Goal: Transaction & Acquisition: Purchase product/service

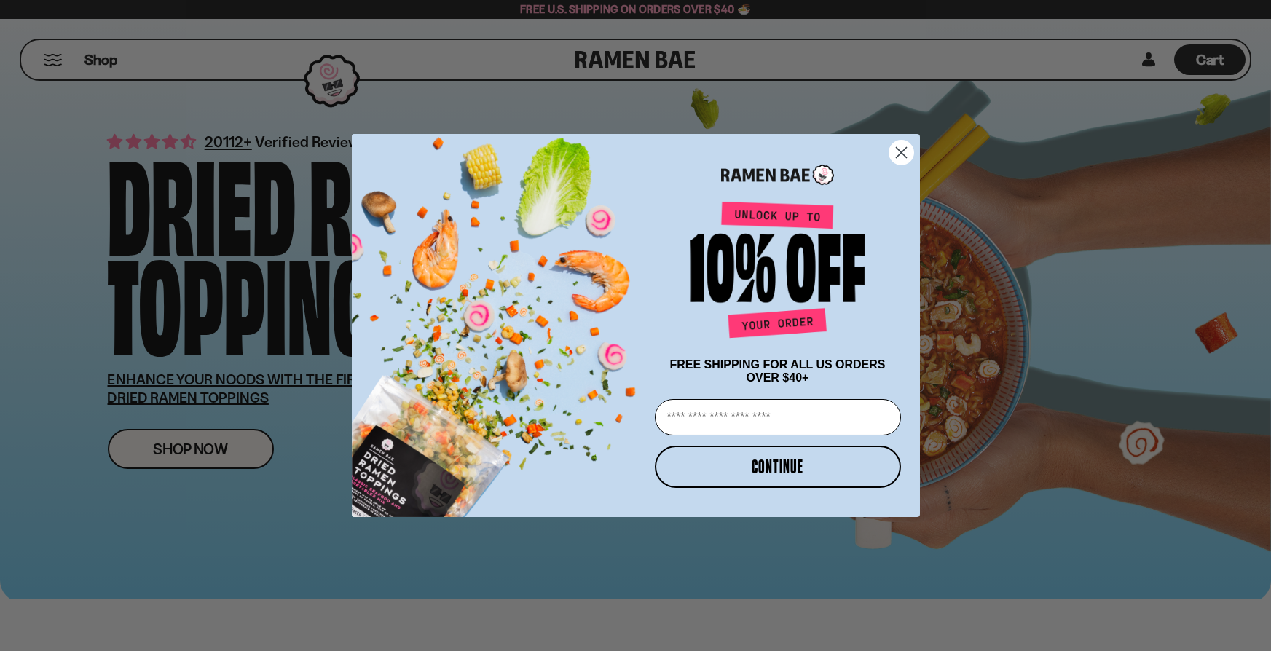
click at [903, 152] on icon "Close dialog" at bounding box center [901, 152] width 10 height 10
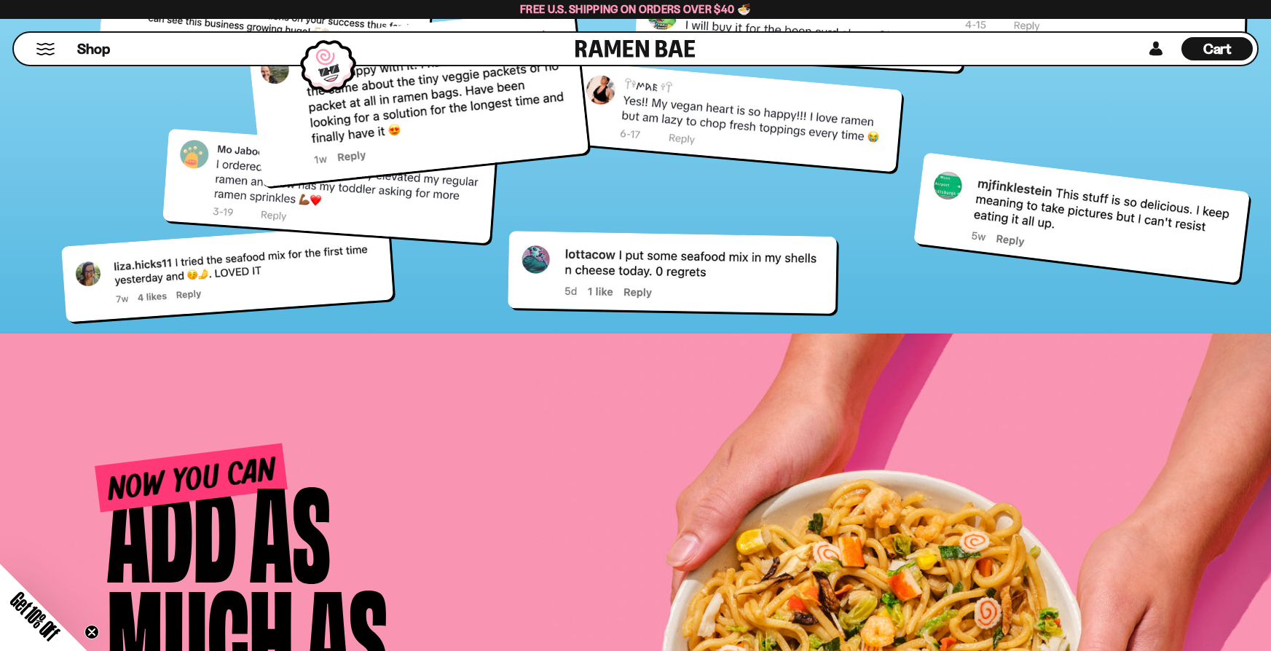
scroll to position [6245, 0]
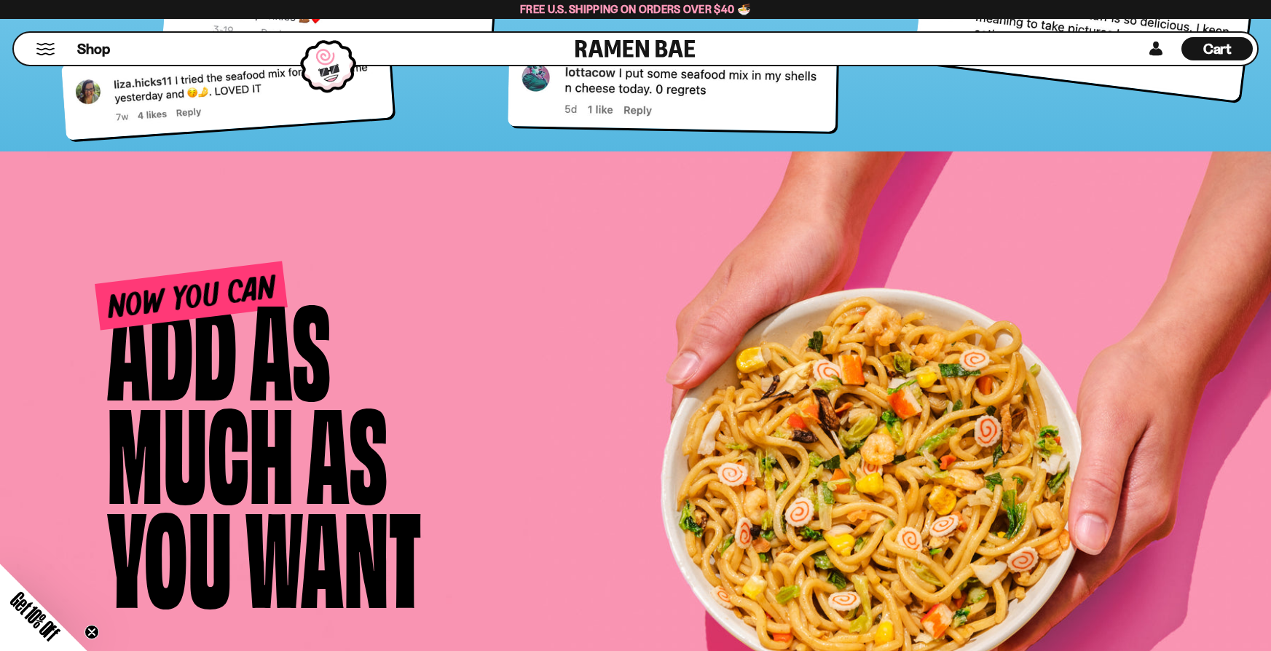
click at [1133, 420] on div "Now You Can Add As Much as You Want" at bounding box center [658, 455] width 1100 height 370
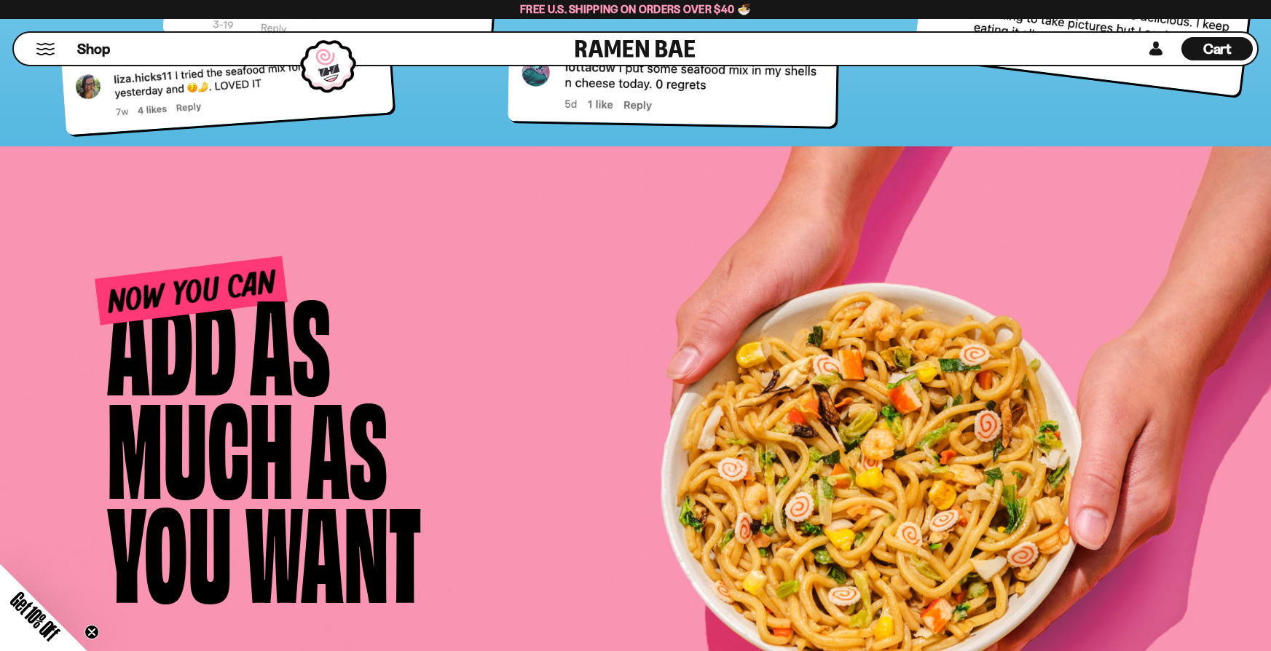
click at [1136, 398] on div "Now You Can Add As Much as You Want" at bounding box center [658, 449] width 1100 height 370
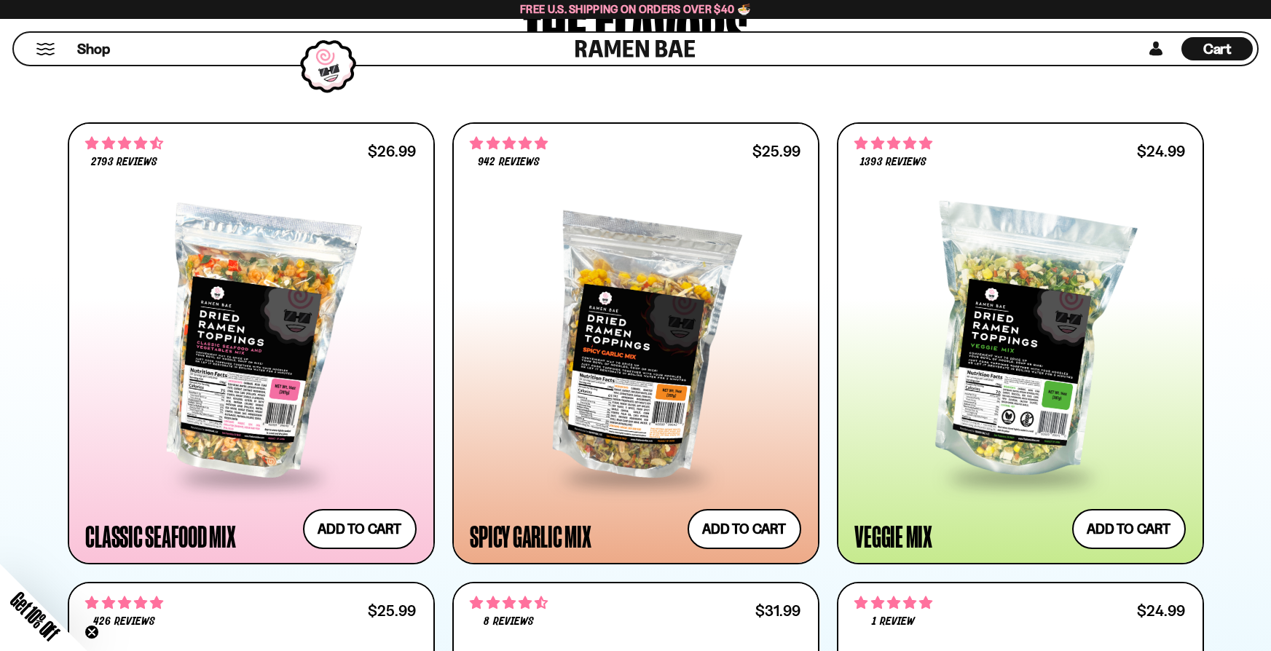
scroll to position [668, 0]
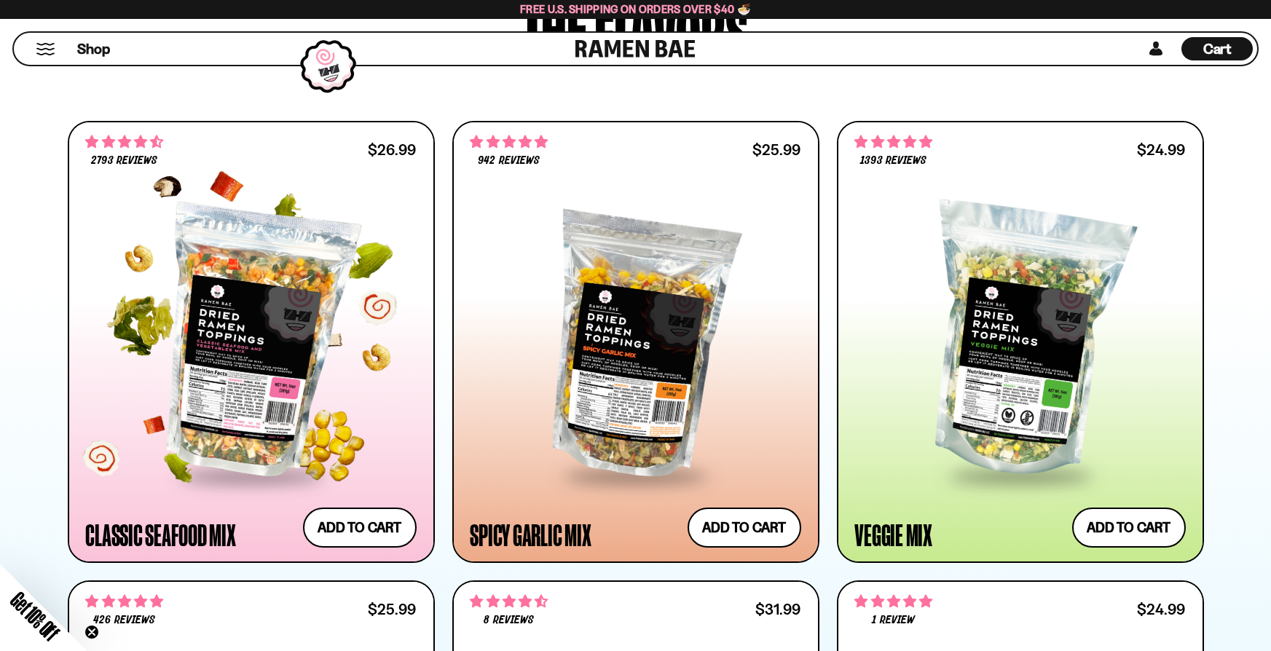
click at [259, 335] on div at bounding box center [251, 341] width 331 height 265
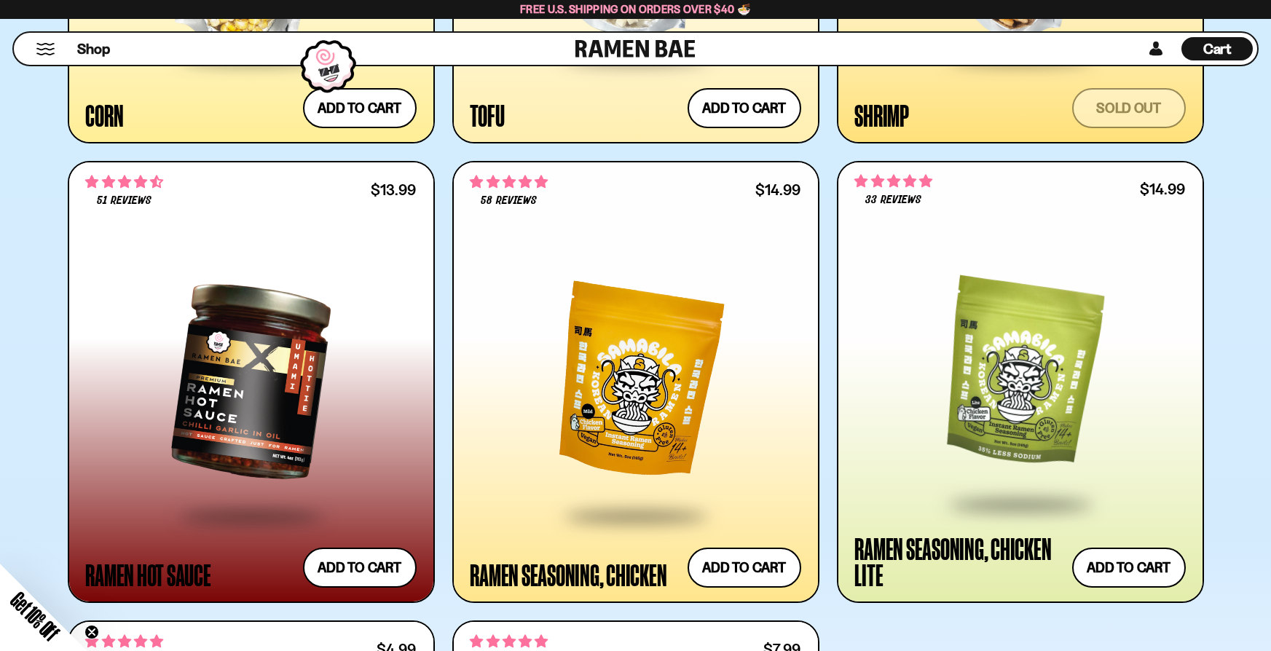
scroll to position [2919, 0]
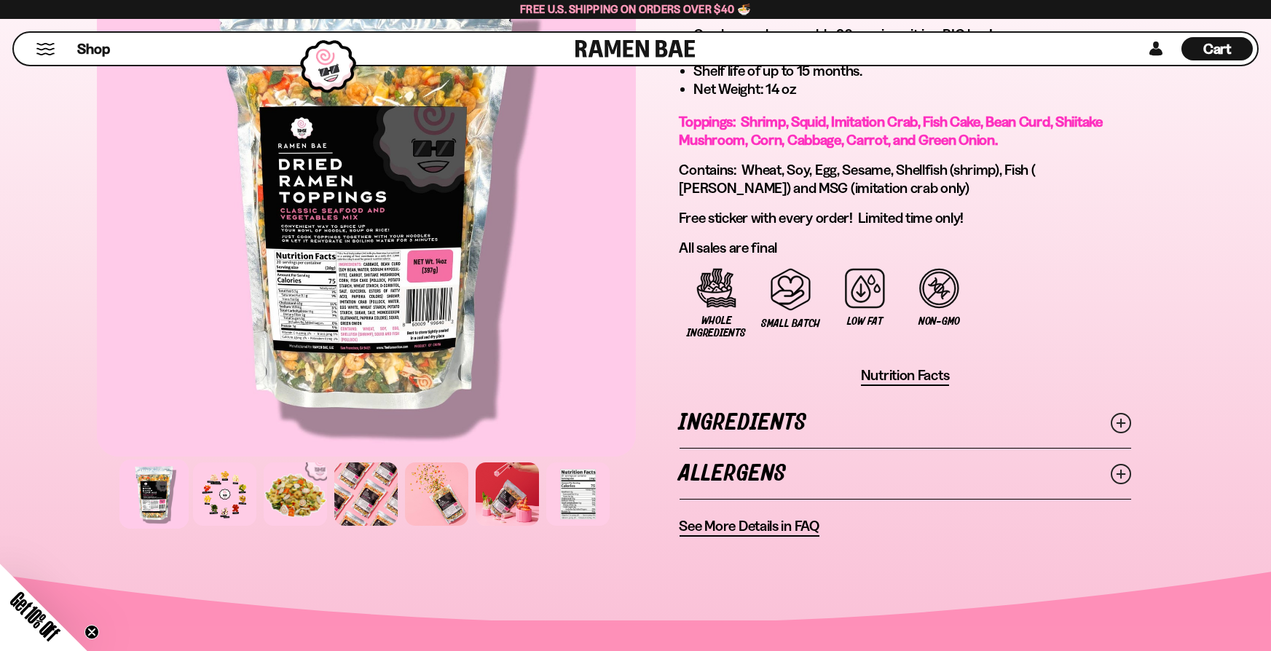
scroll to position [918, 0]
click at [224, 479] on div at bounding box center [224, 494] width 69 height 69
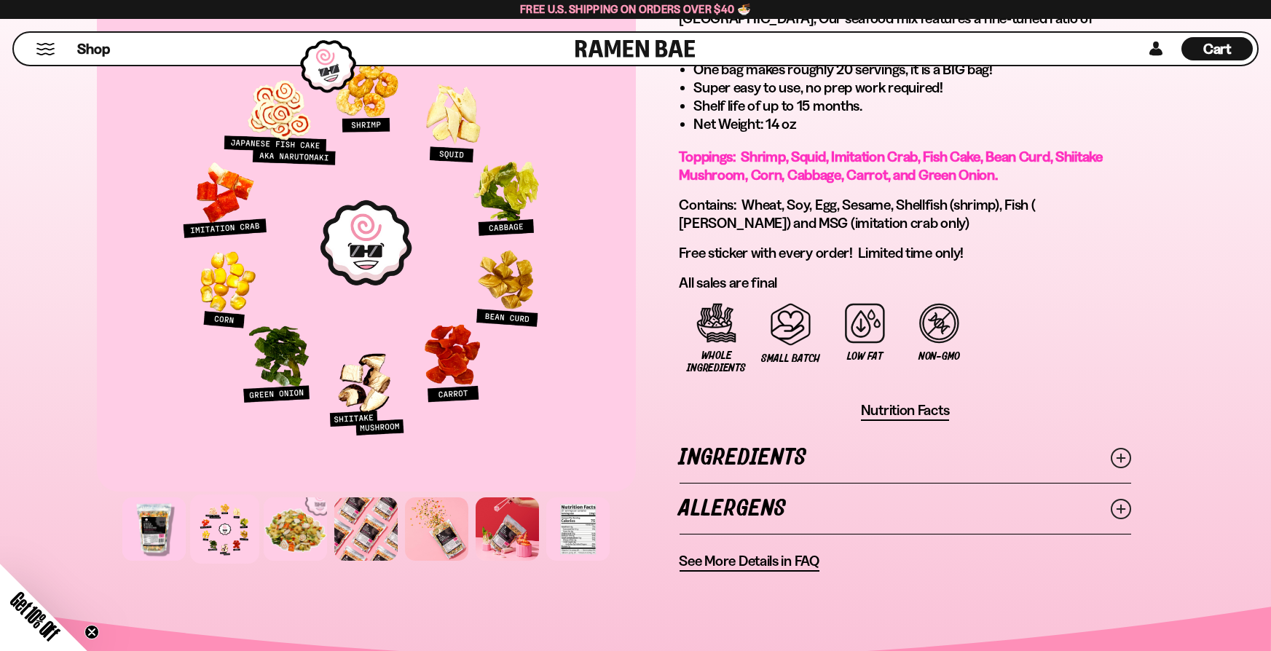
scroll to position [883, 0]
click at [278, 533] on div at bounding box center [295, 529] width 69 height 69
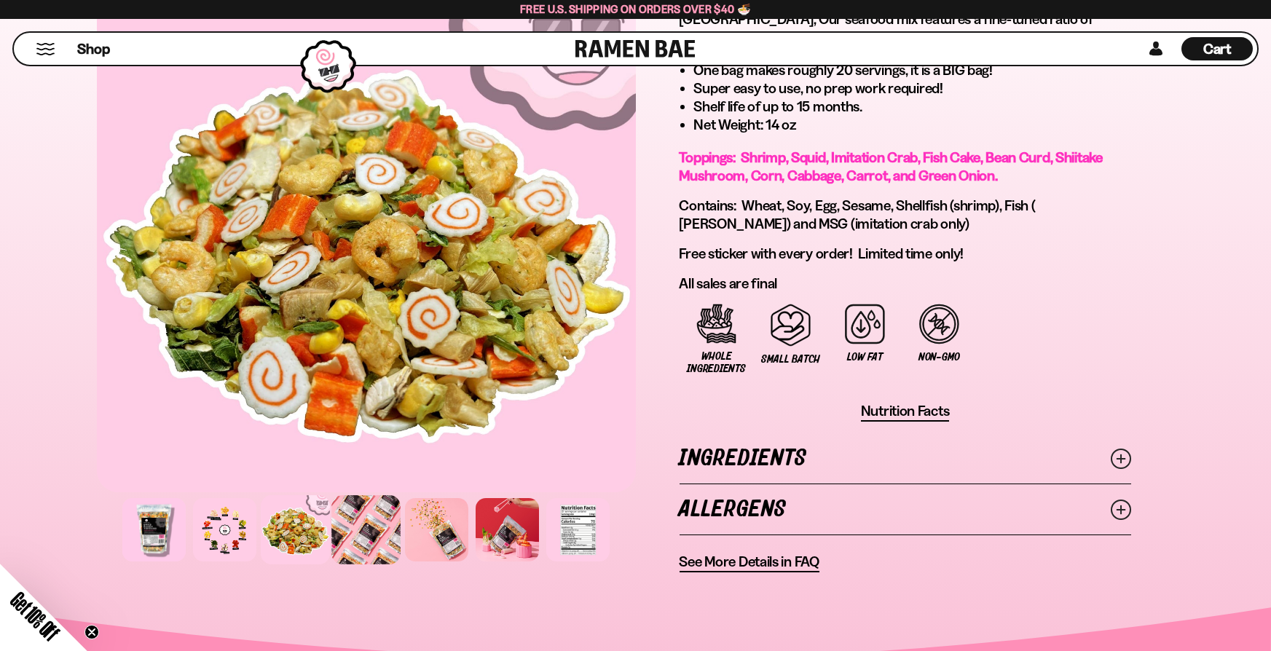
click at [393, 545] on div at bounding box center [365, 529] width 69 height 69
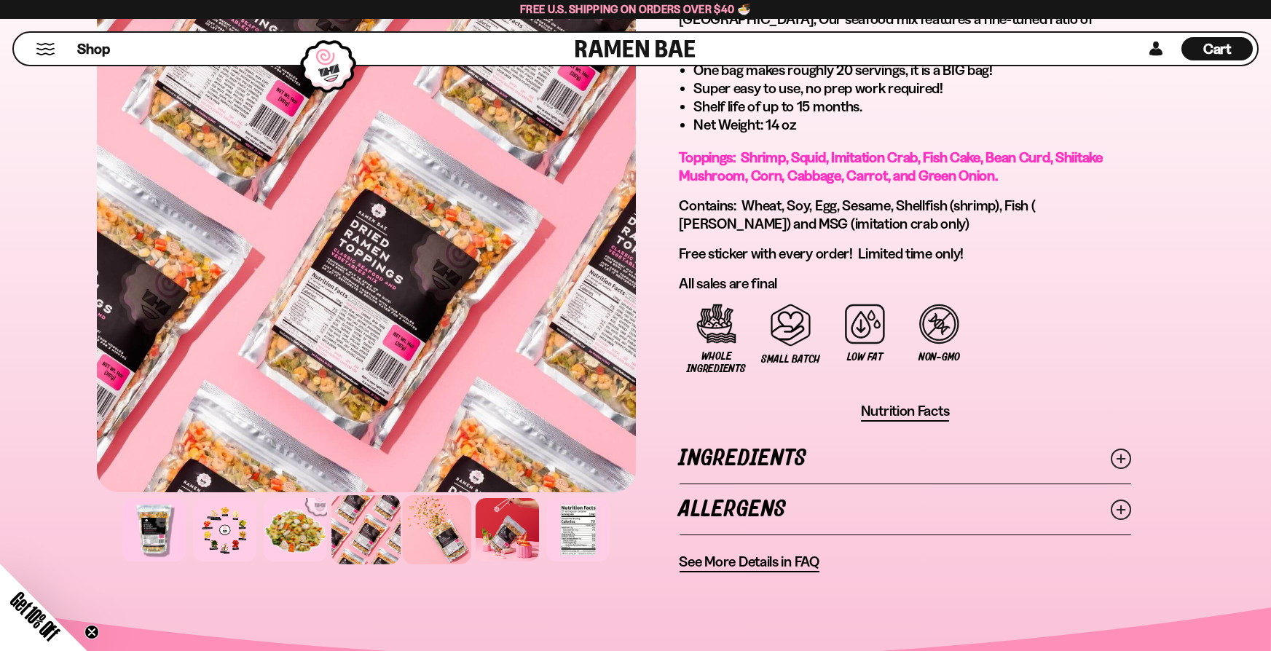
click at [450, 515] on div at bounding box center [436, 529] width 69 height 69
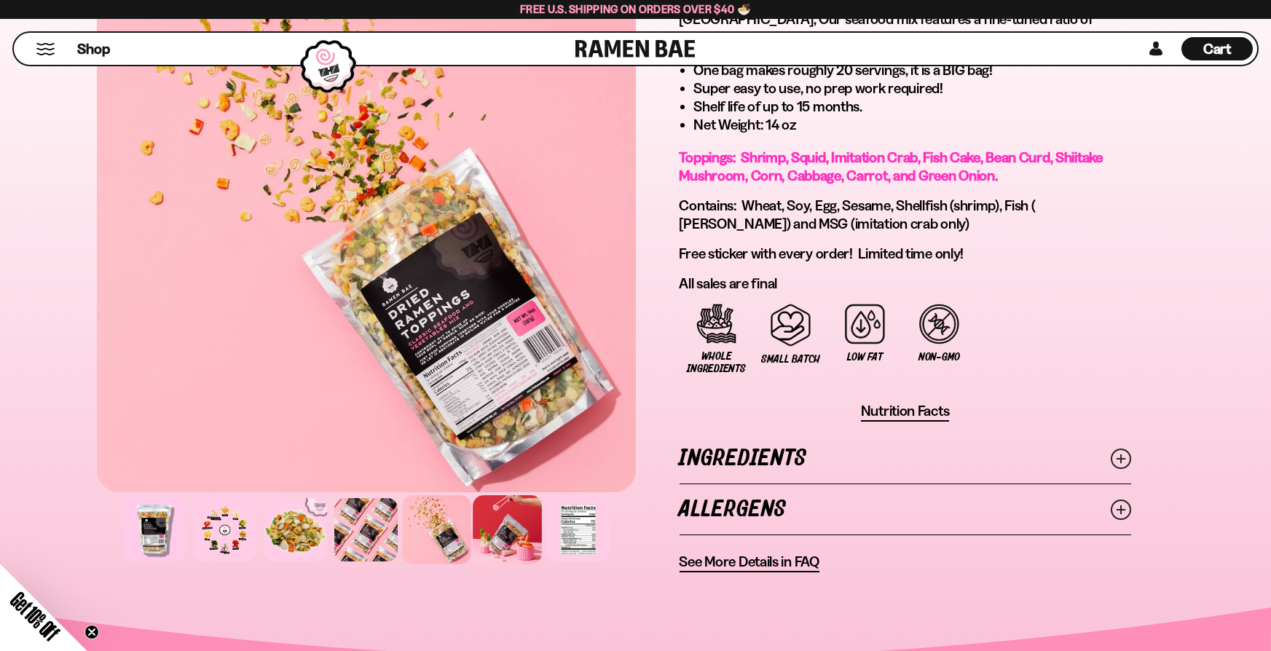
click at [532, 532] on div at bounding box center [507, 529] width 69 height 69
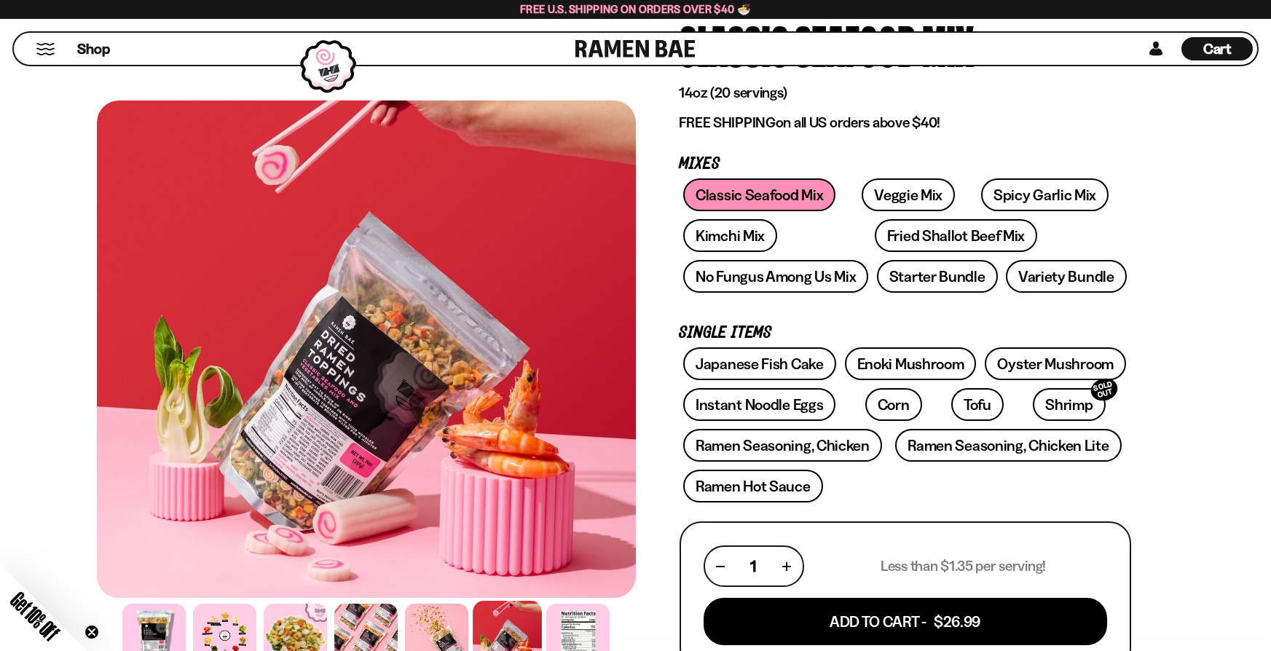
scroll to position [137, 0]
